Goal: Information Seeking & Learning: Find specific page/section

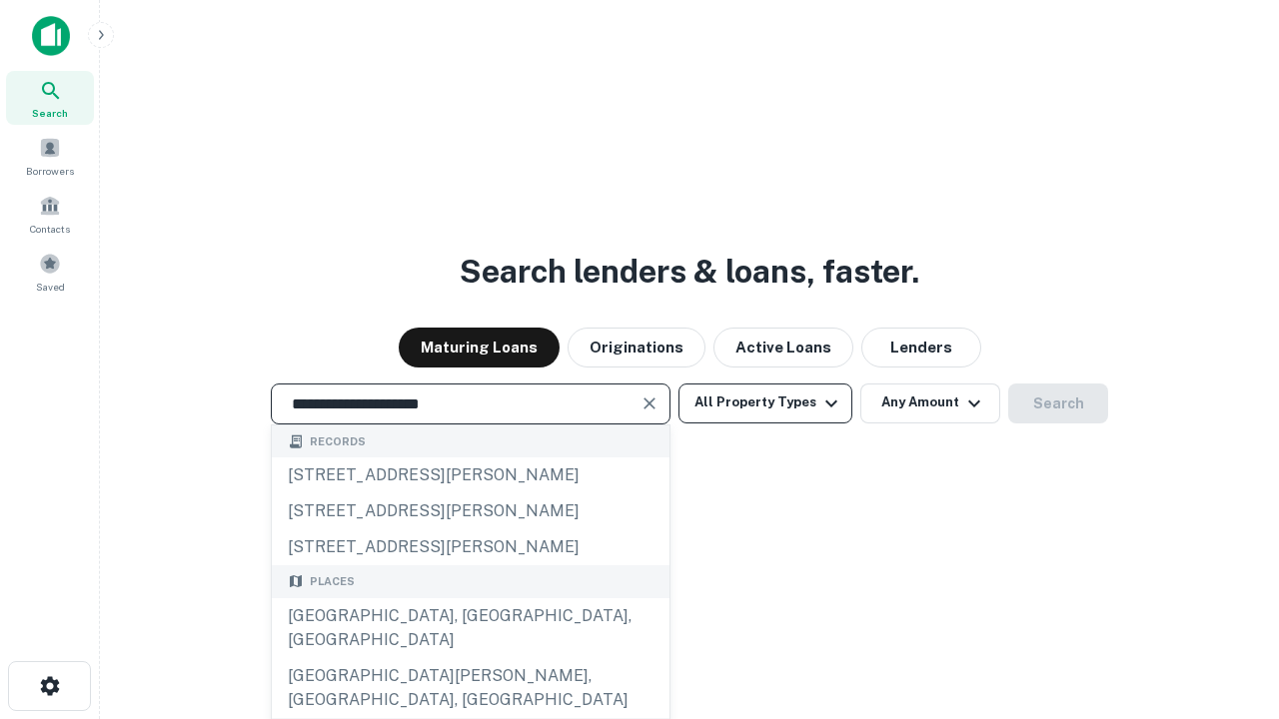
click at [469, 658] on div "[GEOGRAPHIC_DATA], [GEOGRAPHIC_DATA], [GEOGRAPHIC_DATA]" at bounding box center [471, 628] width 398 height 60
click at [765, 403] on button "All Property Types" at bounding box center [765, 404] width 174 height 40
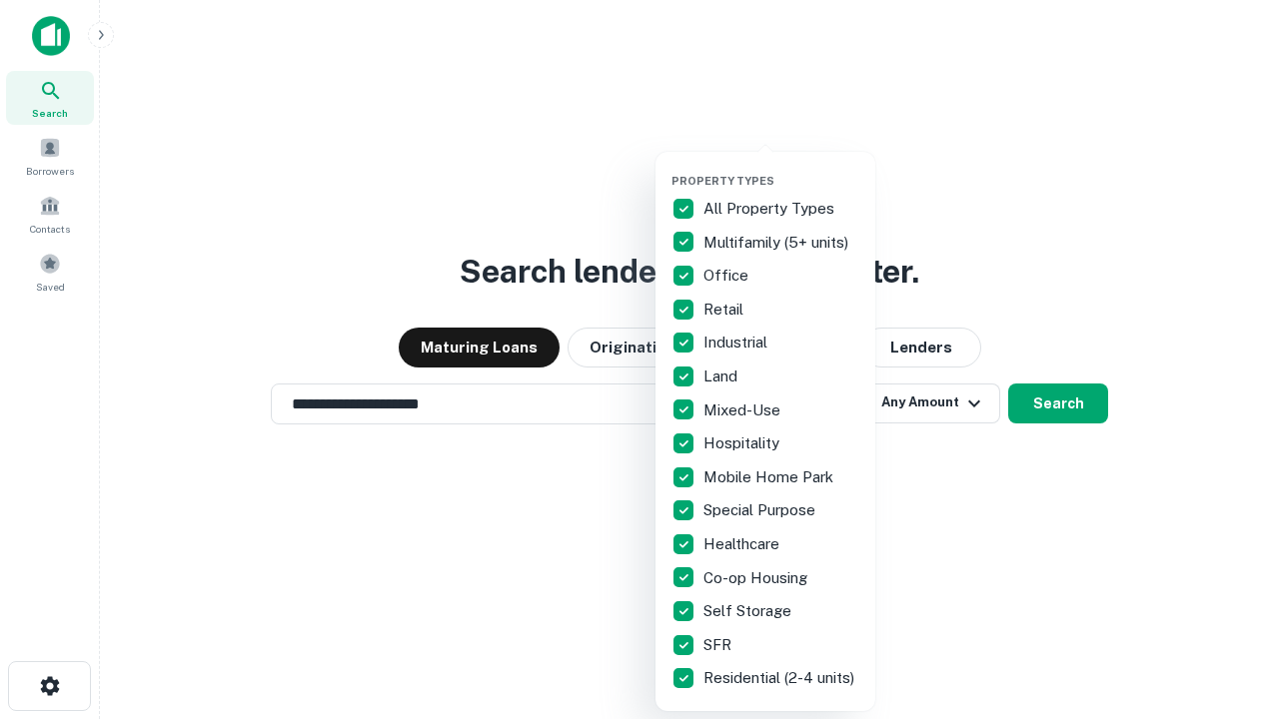
type input "**********"
click at [781, 168] on button "button" at bounding box center [781, 168] width 220 height 1
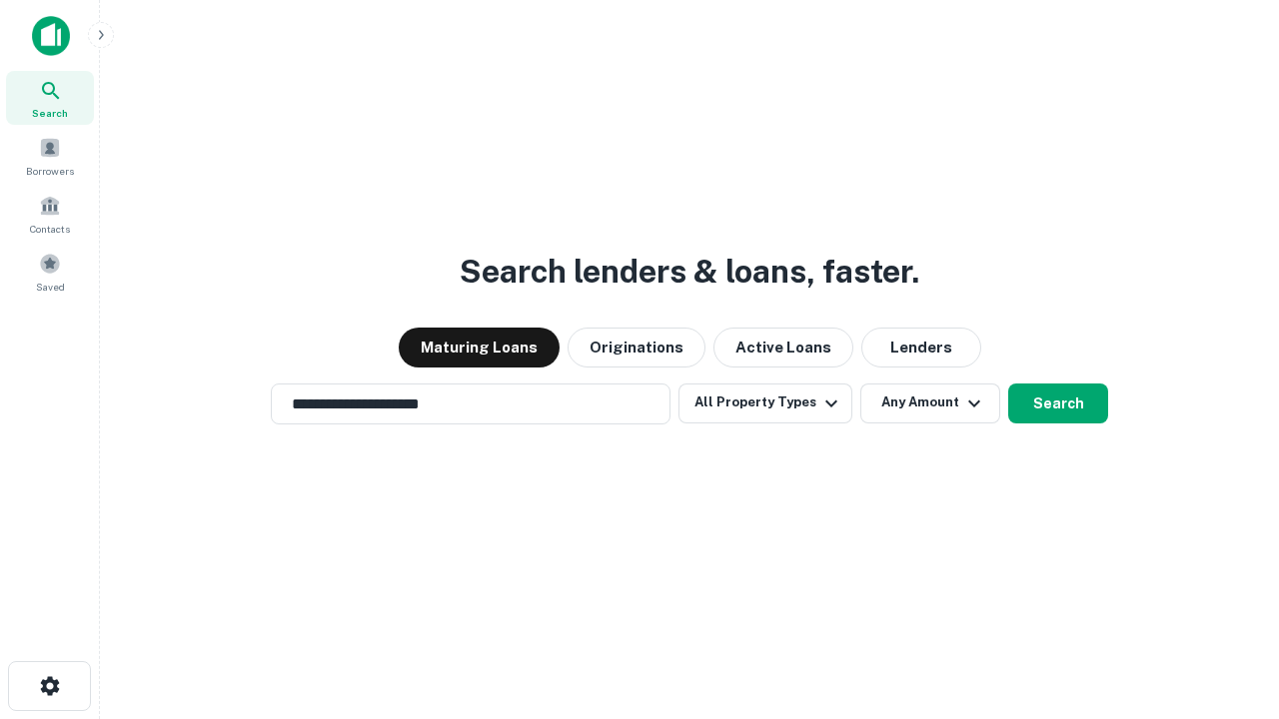
scroll to position [31, 0]
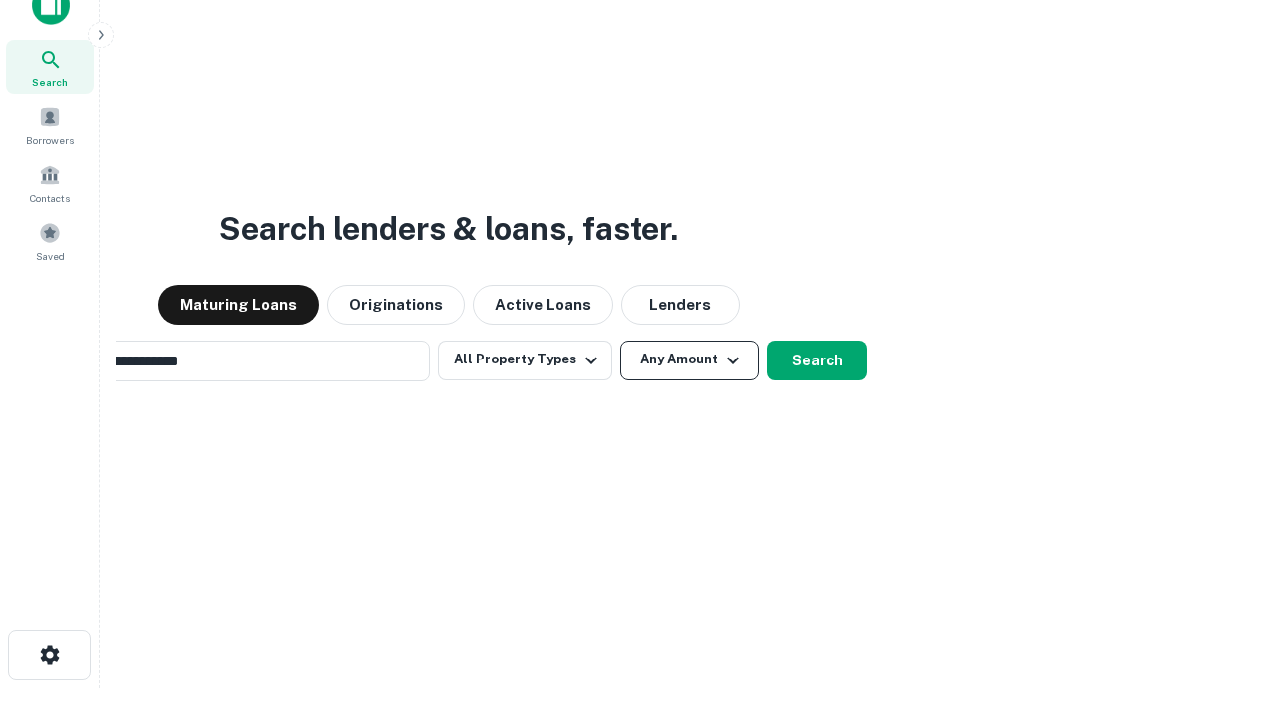
click at [619, 341] on button "Any Amount" at bounding box center [689, 361] width 140 height 40
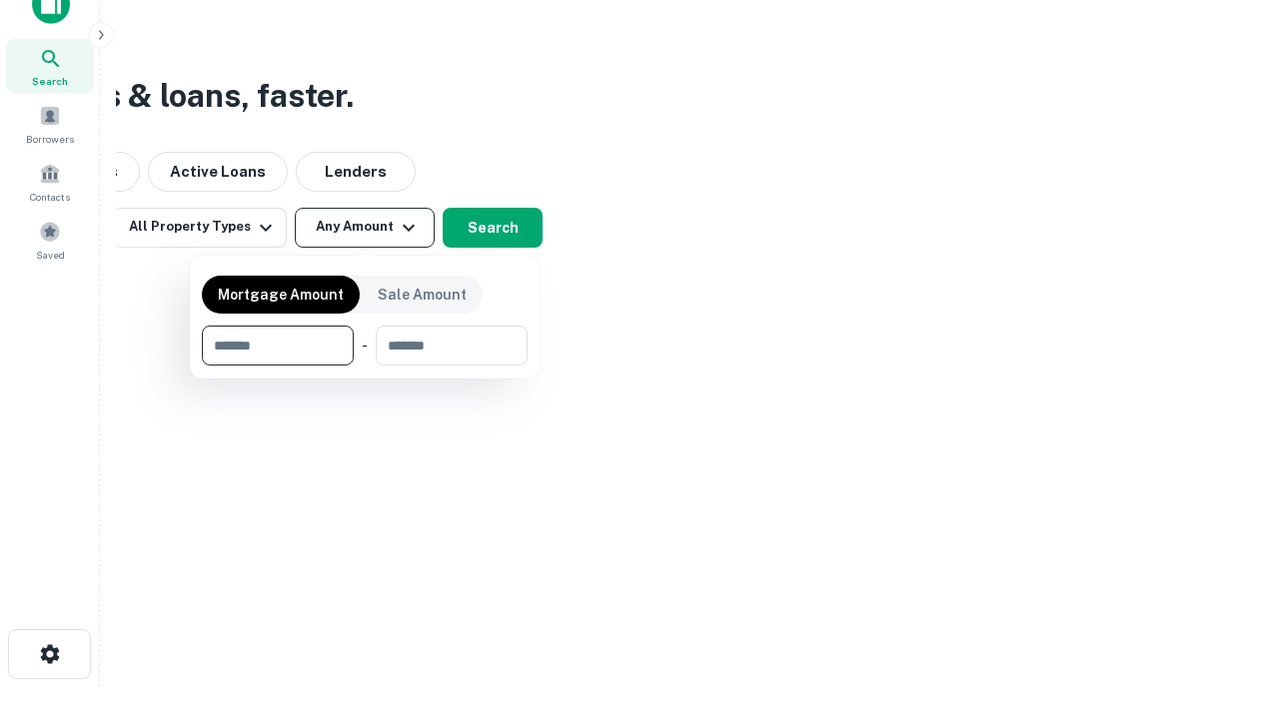
type input "*******"
click at [365, 366] on button "button" at bounding box center [365, 366] width 326 height 1
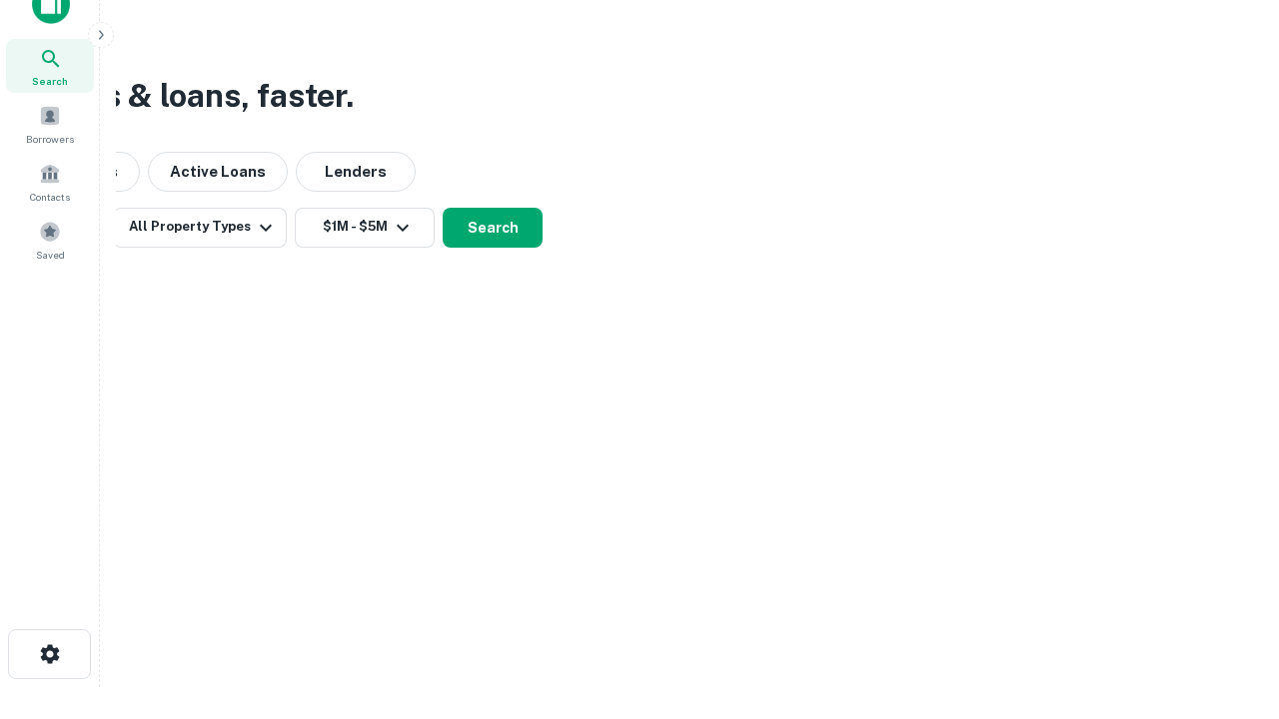
scroll to position [12, 369]
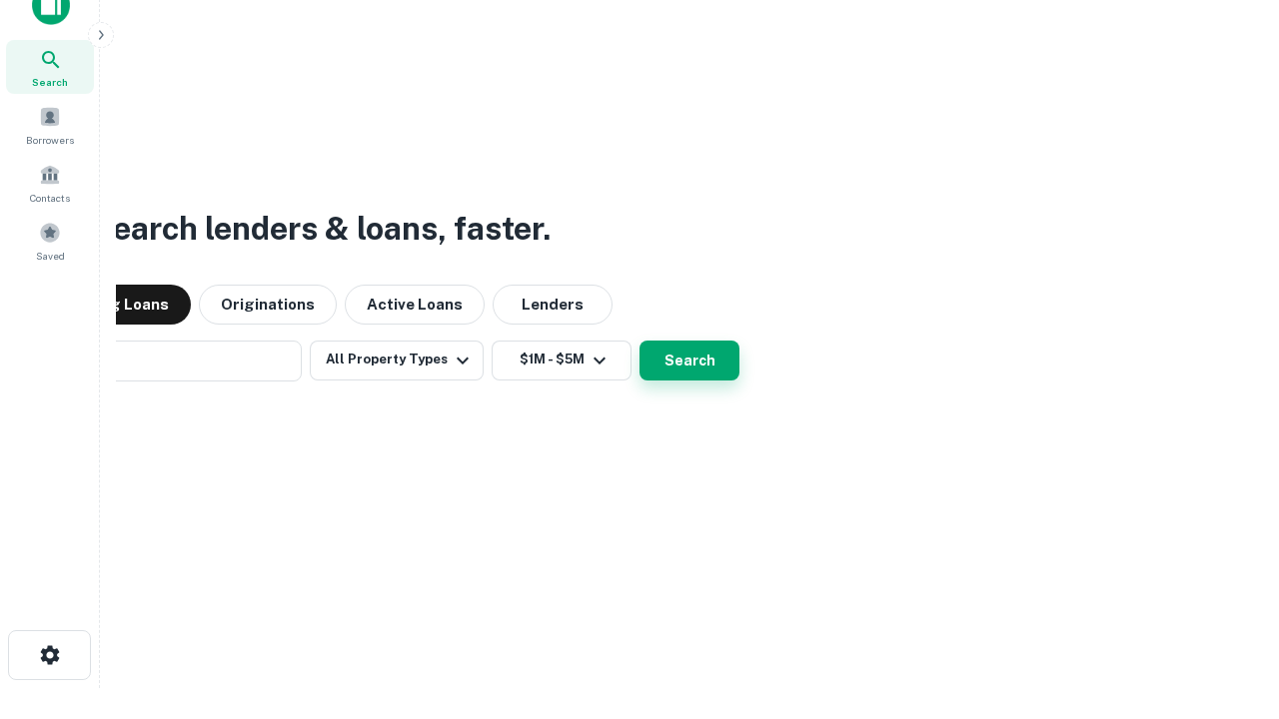
click at [639, 341] on button "Search" at bounding box center [689, 361] width 100 height 40
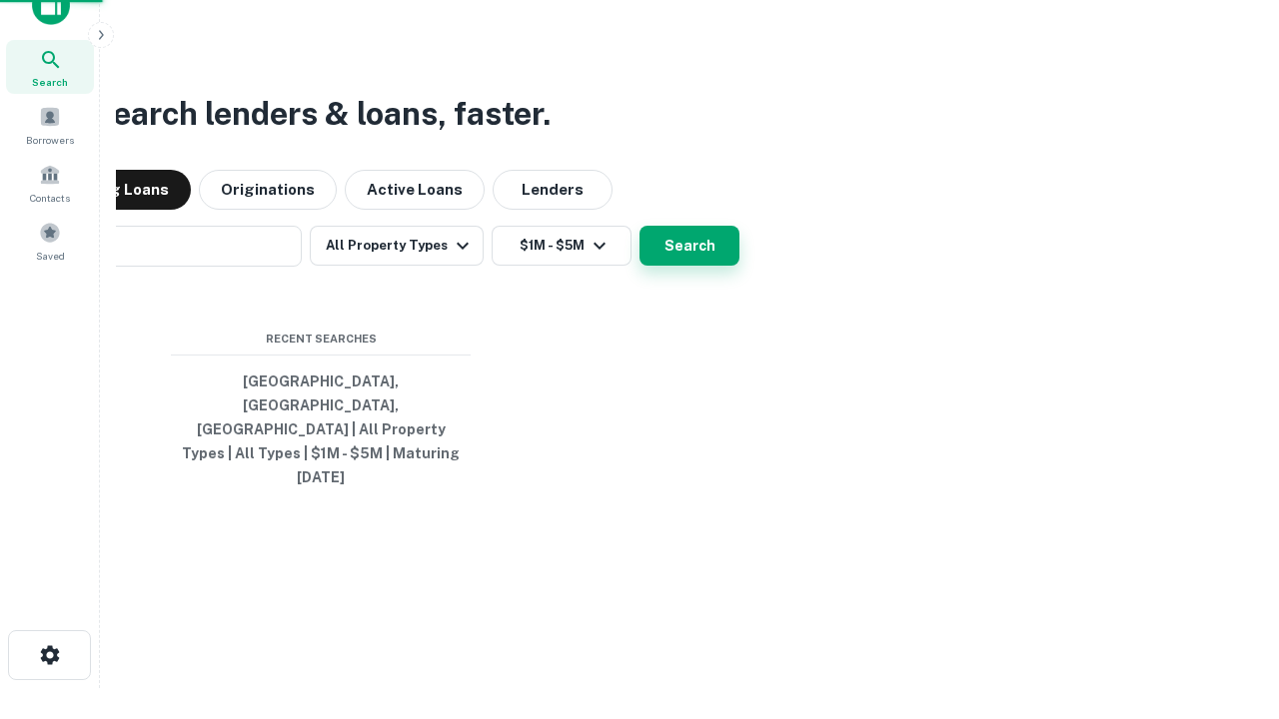
scroll to position [53, 565]
